Goal: Task Accomplishment & Management: Use online tool/utility

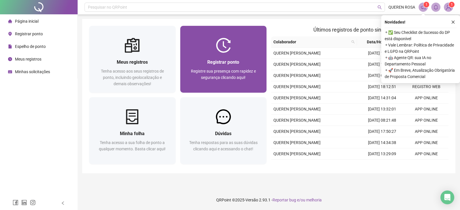
click at [232, 42] on div at bounding box center [223, 45] width 86 height 15
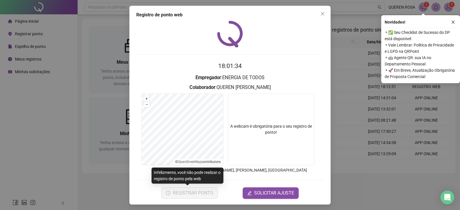
scroll to position [1, 0]
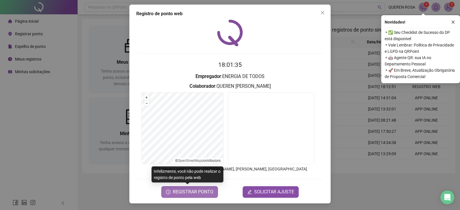
click at [205, 191] on span "REGISTRAR PONTO" at bounding box center [193, 192] width 41 height 7
